Goal: Task Accomplishment & Management: Manage account settings

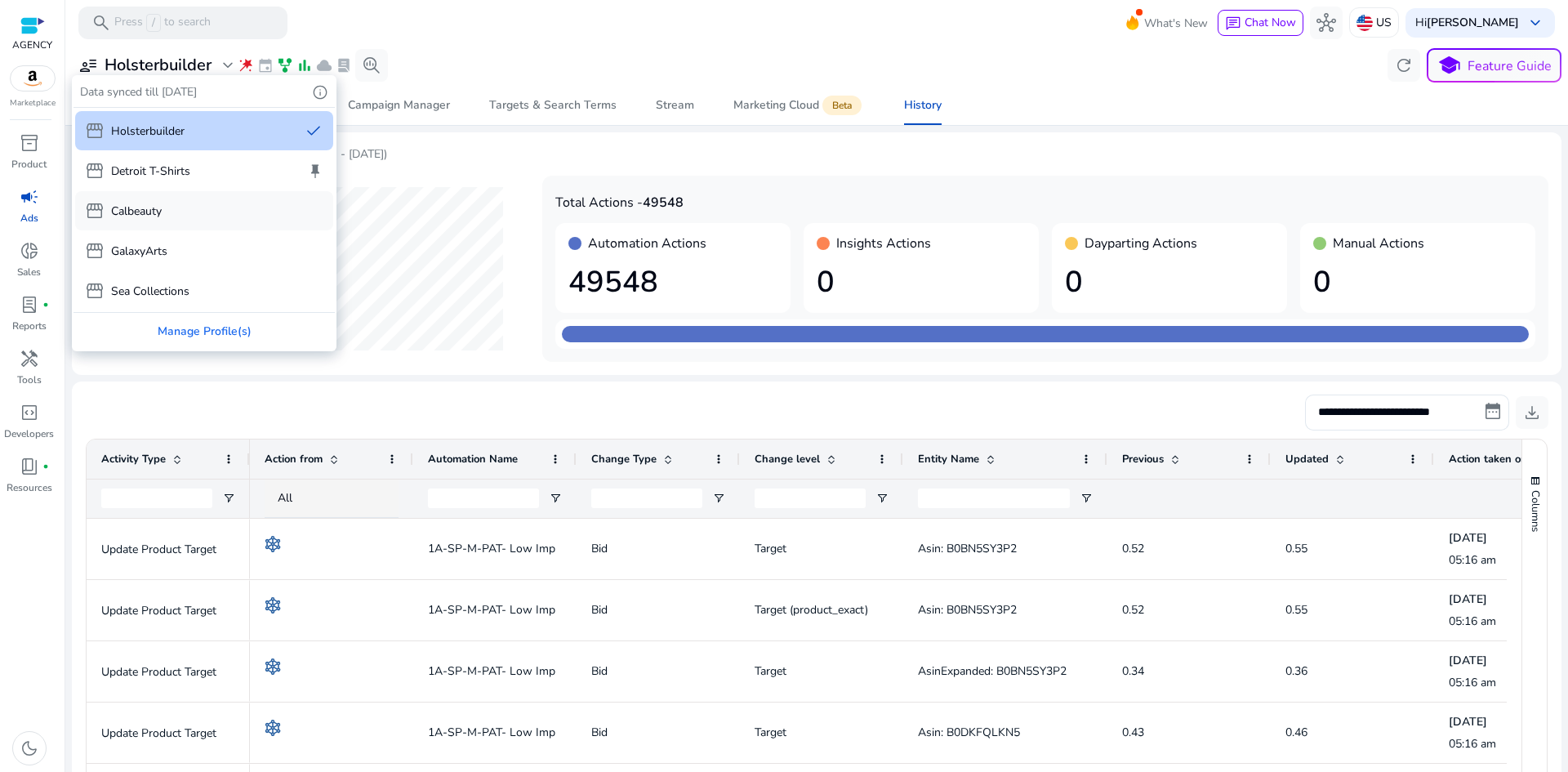
click at [147, 218] on p "Calbeauty" at bounding box center [136, 210] width 51 height 17
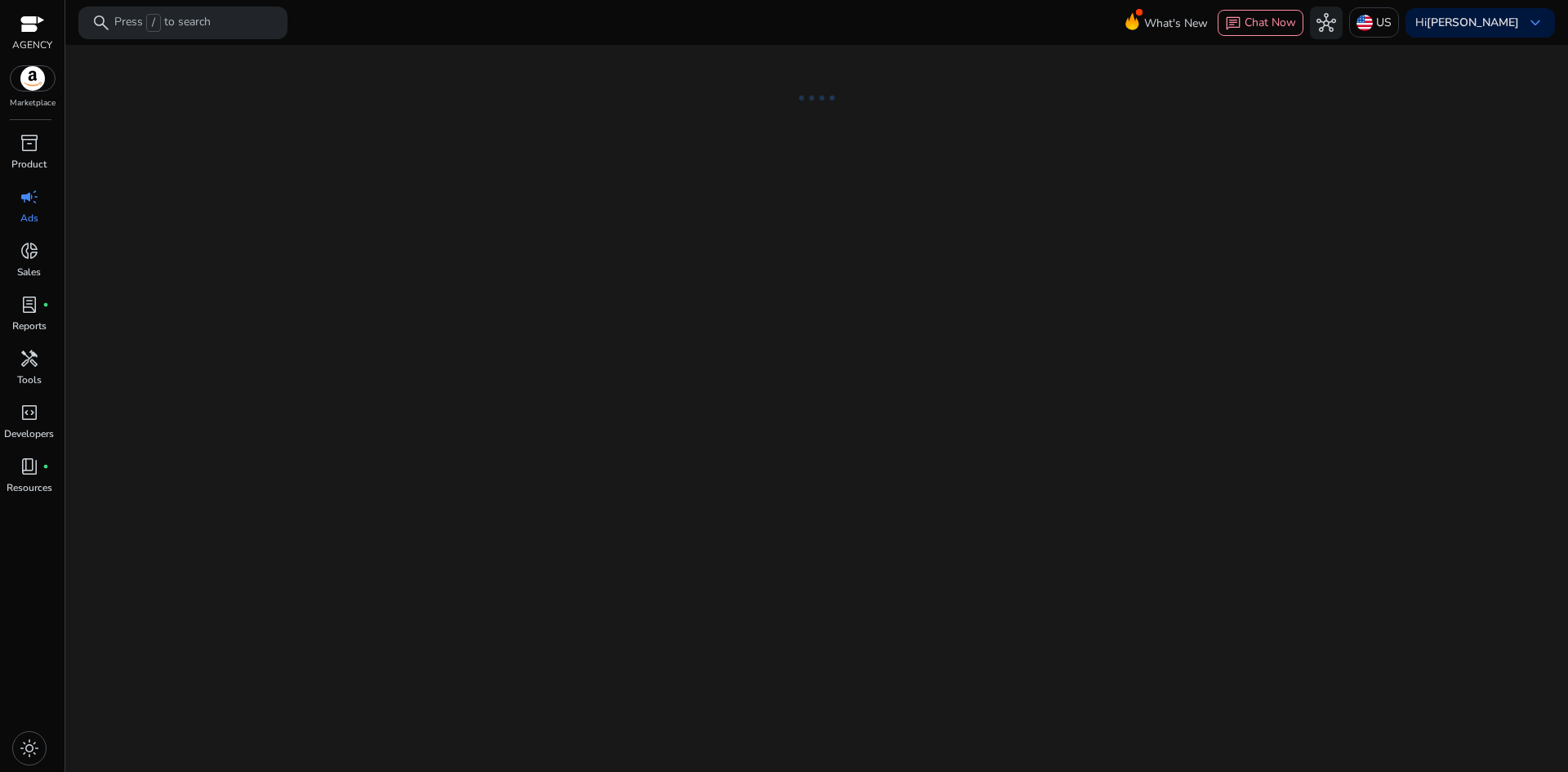
click at [40, 744] on div "light_mode" at bounding box center [28, 747] width 34 height 34
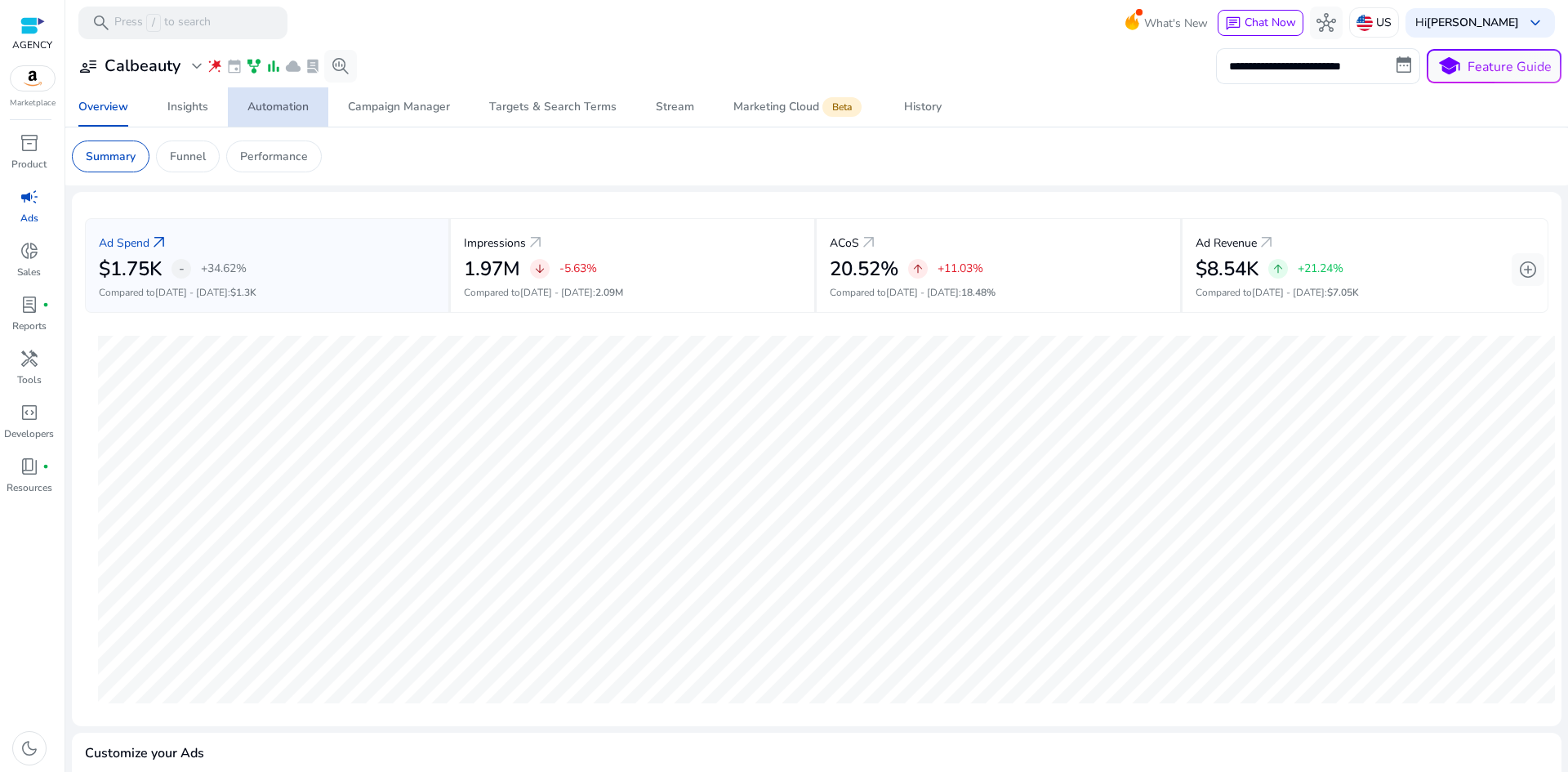
click at [282, 116] on span "Automation" at bounding box center [278, 107] width 62 height 40
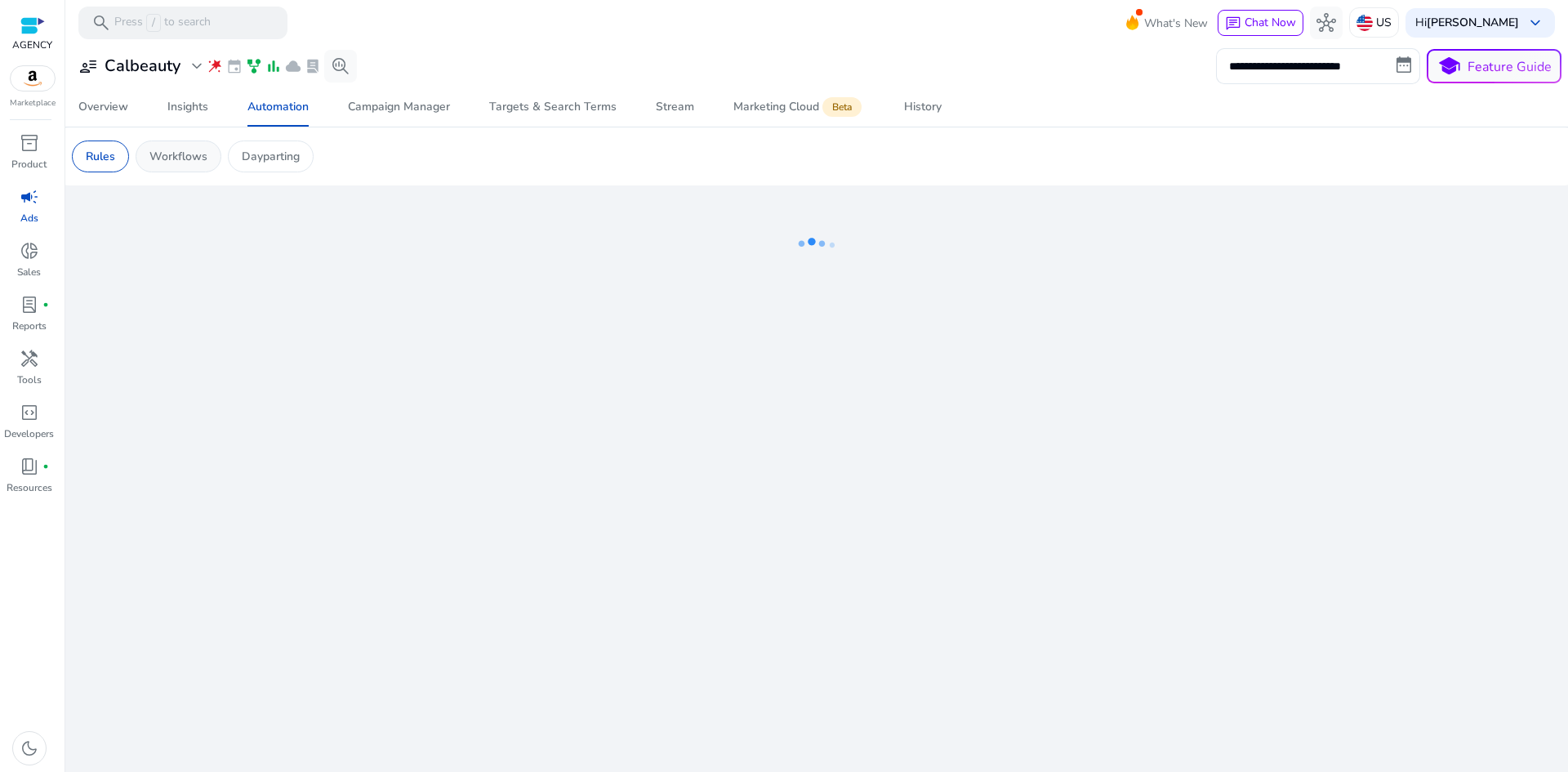
click at [189, 150] on p "Workflows" at bounding box center [178, 156] width 58 height 17
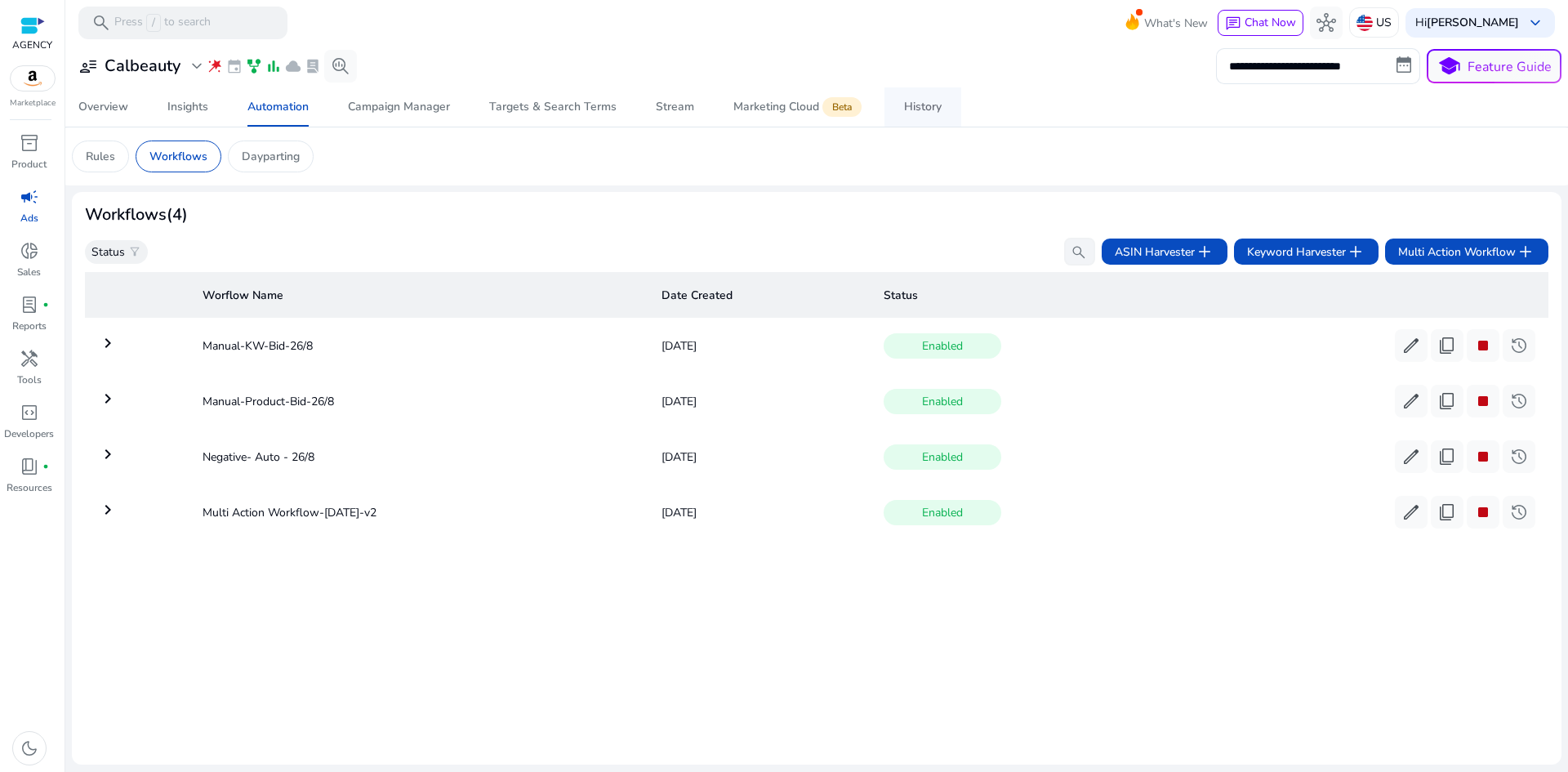
click at [903, 113] on div "History" at bounding box center [922, 107] width 38 height 11
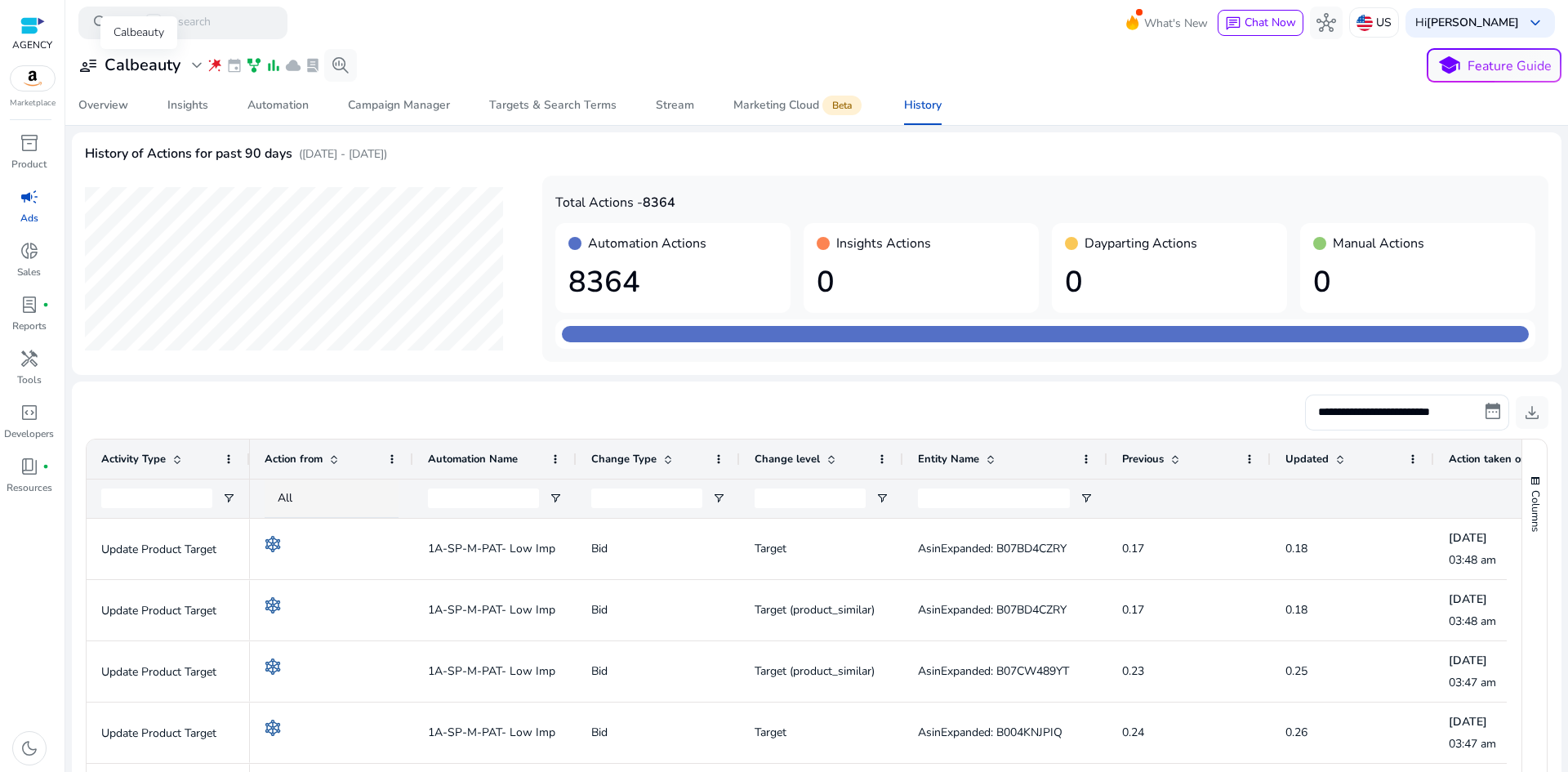
click at [122, 63] on h3 "Calbeauty" at bounding box center [142, 64] width 76 height 19
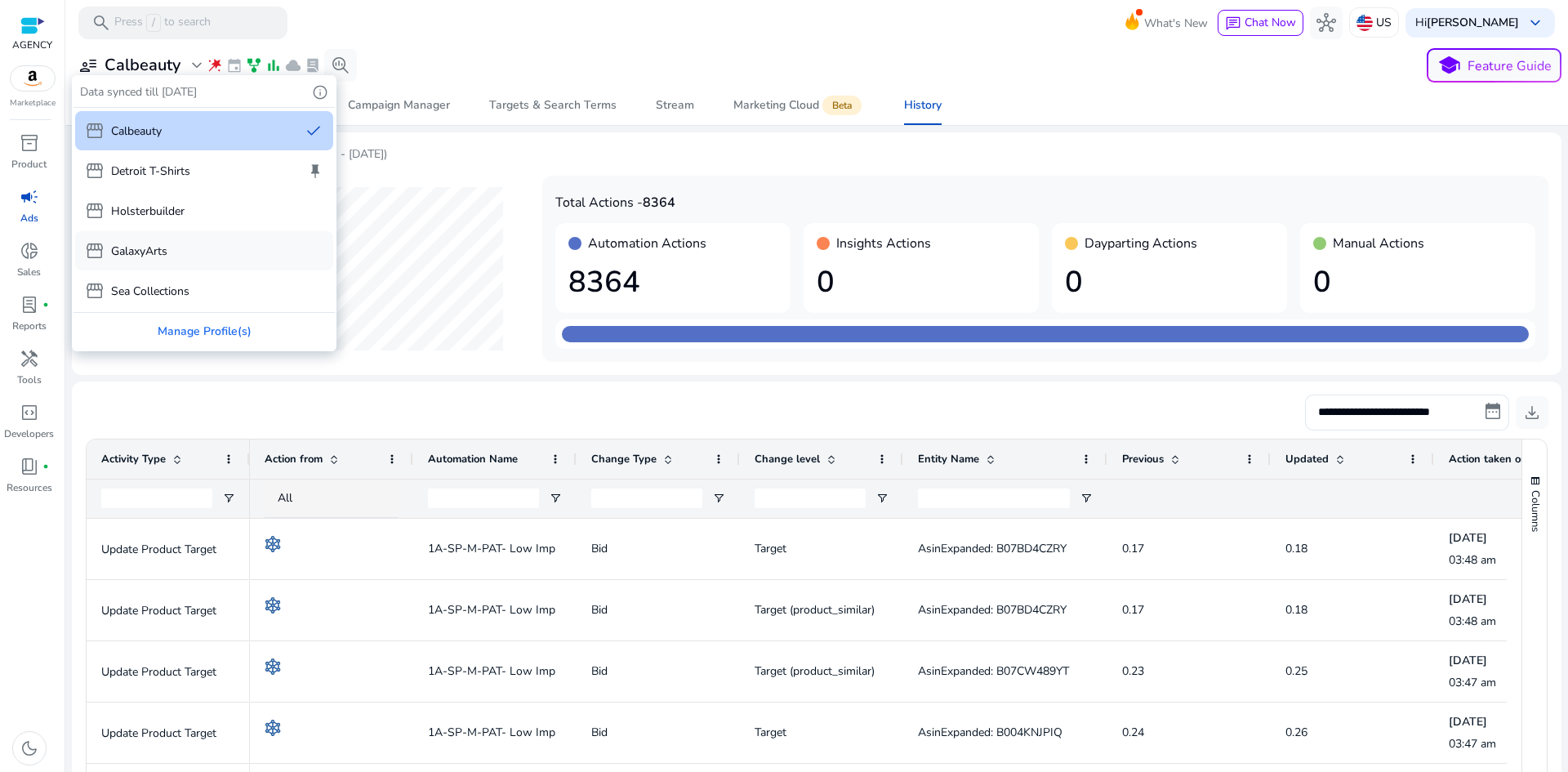
click at [148, 259] on p "GalaxyArts" at bounding box center [139, 251] width 56 height 17
